Goal: Check status

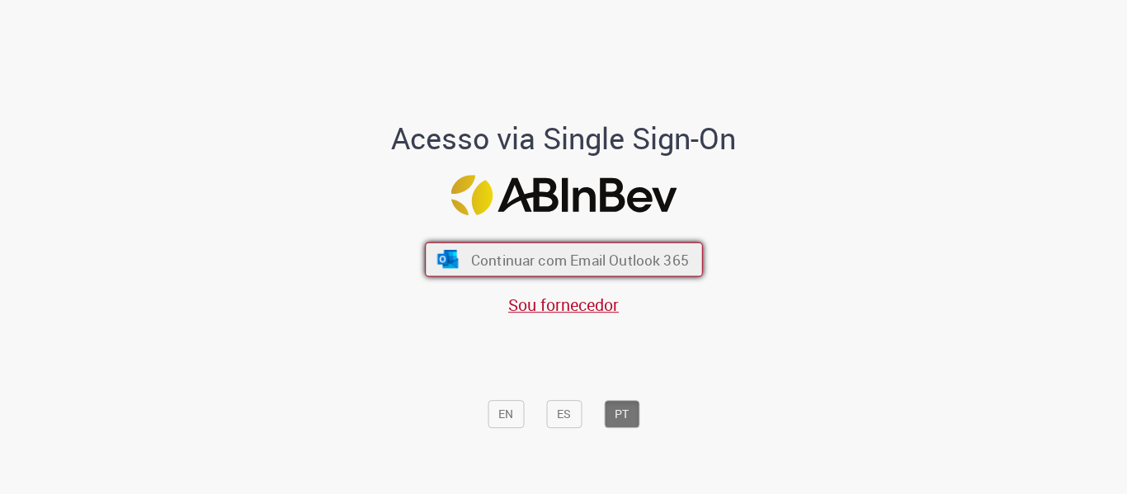
click at [585, 252] on span "Continuar com Email Outlook 365" at bounding box center [579, 259] width 218 height 19
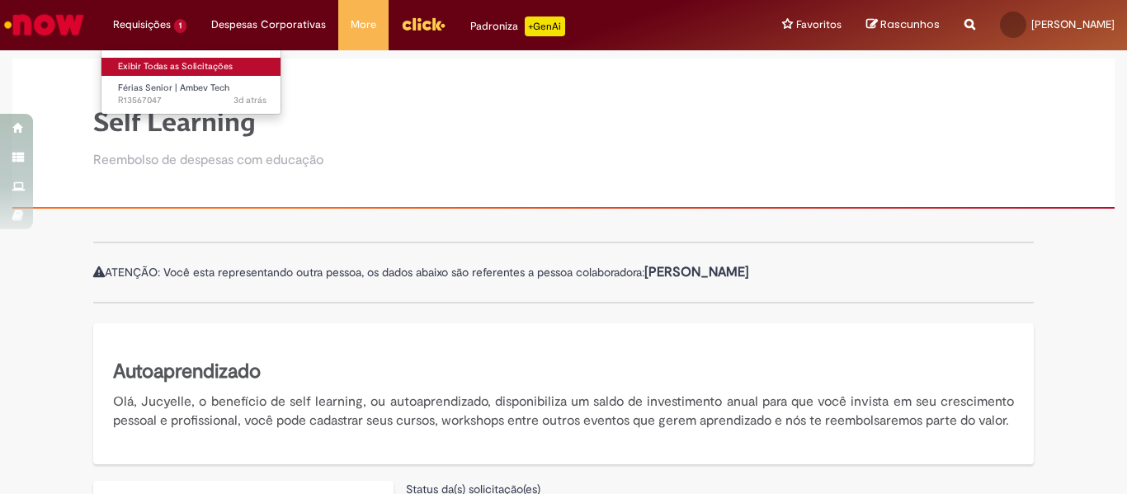
click at [146, 65] on link "Exibir Todas as Solicitações" at bounding box center [191, 67] width 181 height 18
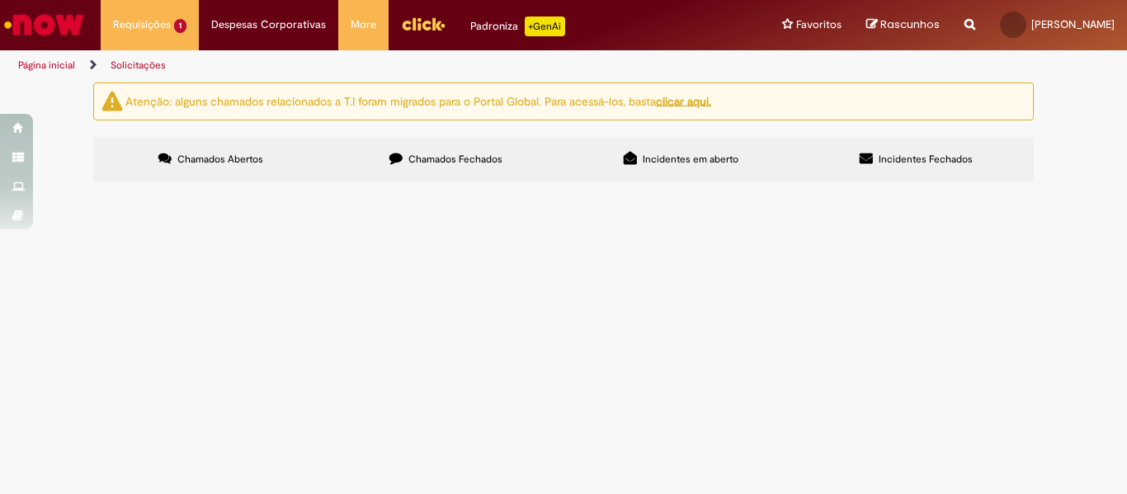
click at [0, 0] on span "Férias Senior | Ambev Tech" at bounding box center [0, 0] width 0 height 0
click at [363, 161] on label "Chamados Fechados" at bounding box center [445, 159] width 235 height 45
drag, startPoint x: 1124, startPoint y: 115, endPoint x: 636, endPoint y: 231, distance: 501.9
click at [0, 0] on button at bounding box center [0, 0] width 0 height 0
click at [521, 171] on label "Chamados Fechados" at bounding box center [445, 159] width 235 height 45
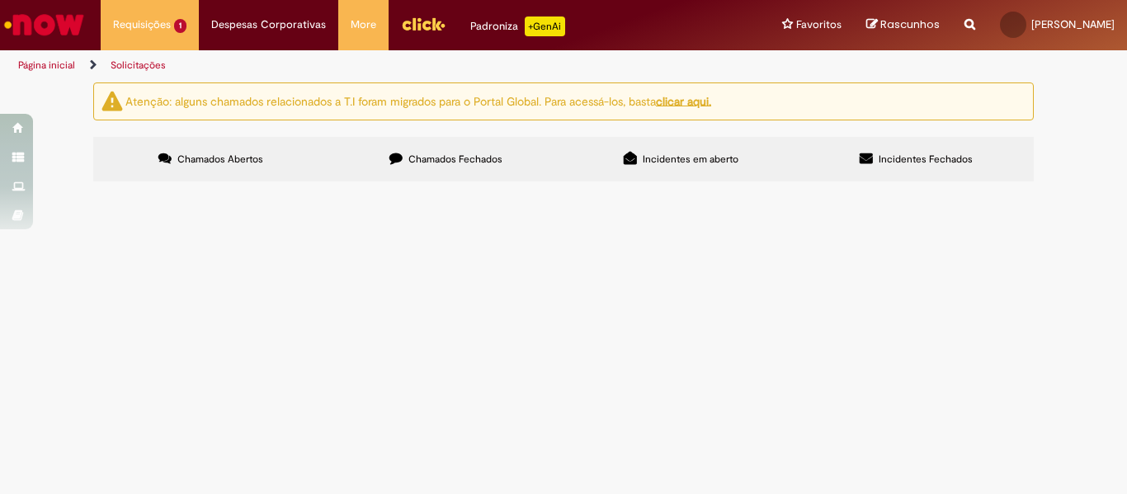
click at [506, 159] on label "Chamados Fechados" at bounding box center [445, 159] width 235 height 45
click at [648, 172] on label "Incidentes em aberto" at bounding box center [680, 159] width 235 height 45
click at [433, 158] on span "Chamados Fechados" at bounding box center [455, 159] width 94 height 13
click at [433, 169] on label "Chamados Fechados" at bounding box center [445, 159] width 235 height 45
click at [926, 166] on label "Incidentes Fechados" at bounding box center [915, 159] width 235 height 45
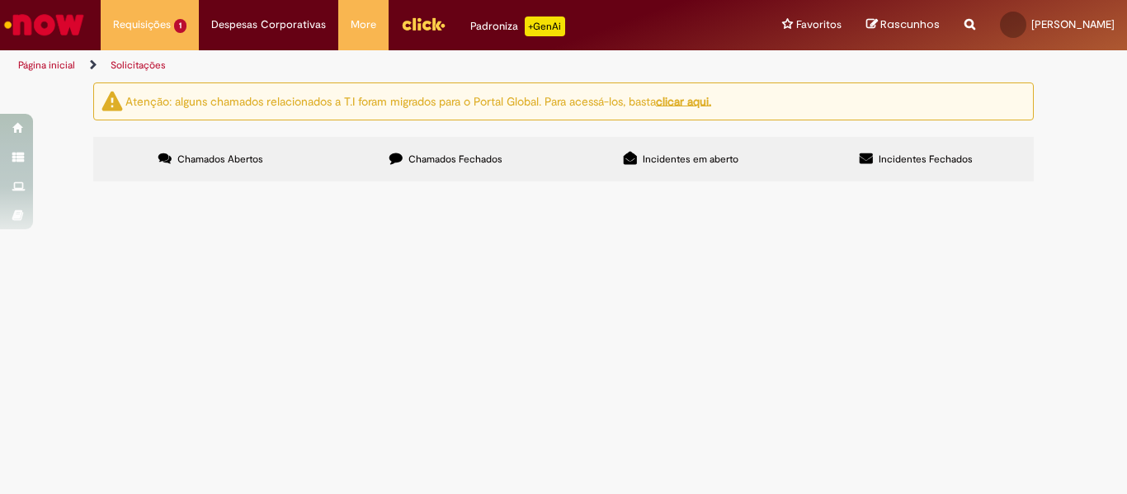
click at [758, 158] on label "Incidentes em aberto" at bounding box center [680, 159] width 235 height 45
click at [246, 145] on label "Chamados Abertos" at bounding box center [210, 159] width 235 height 45
